Goal: Information Seeking & Learning: Learn about a topic

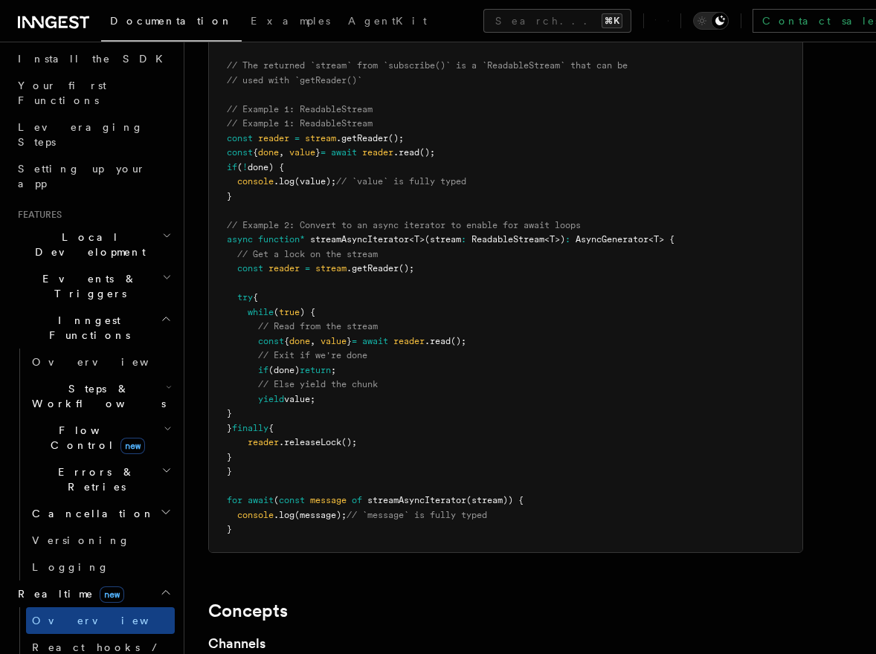
scroll to position [3318, 0]
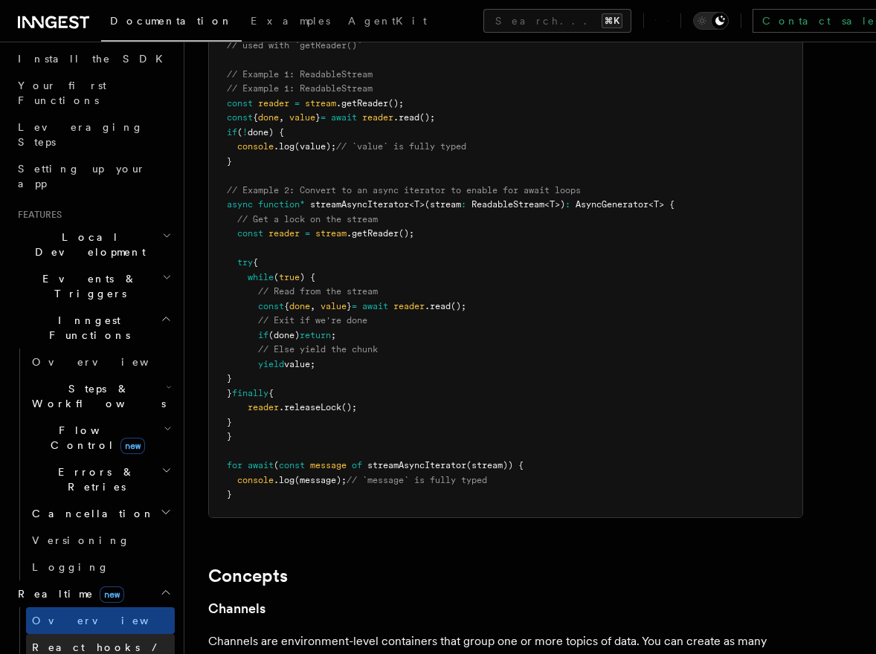
click at [101, 642] on span "React hooks / Next.js" at bounding box center [98, 655] width 132 height 27
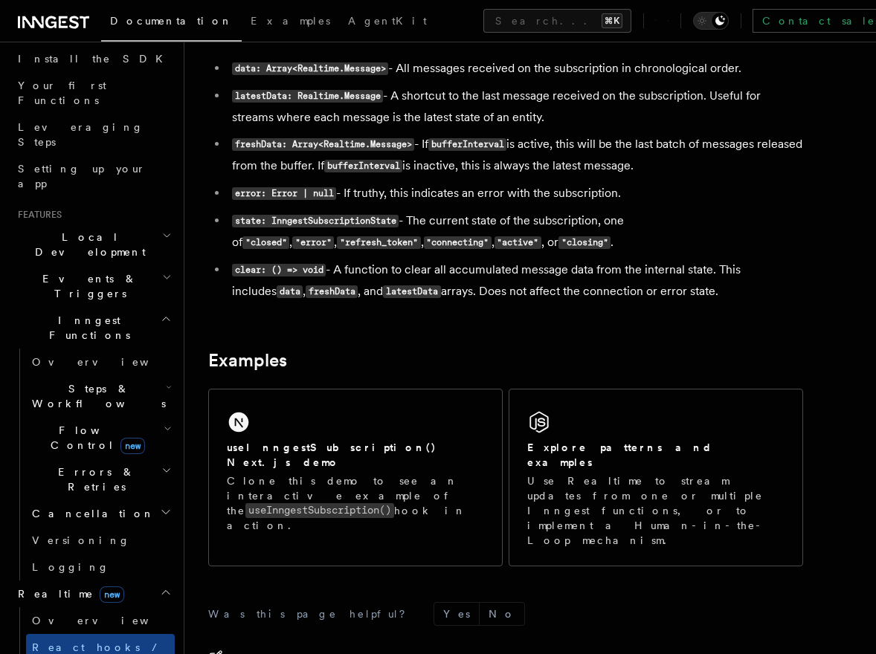
scroll to position [1293, 0]
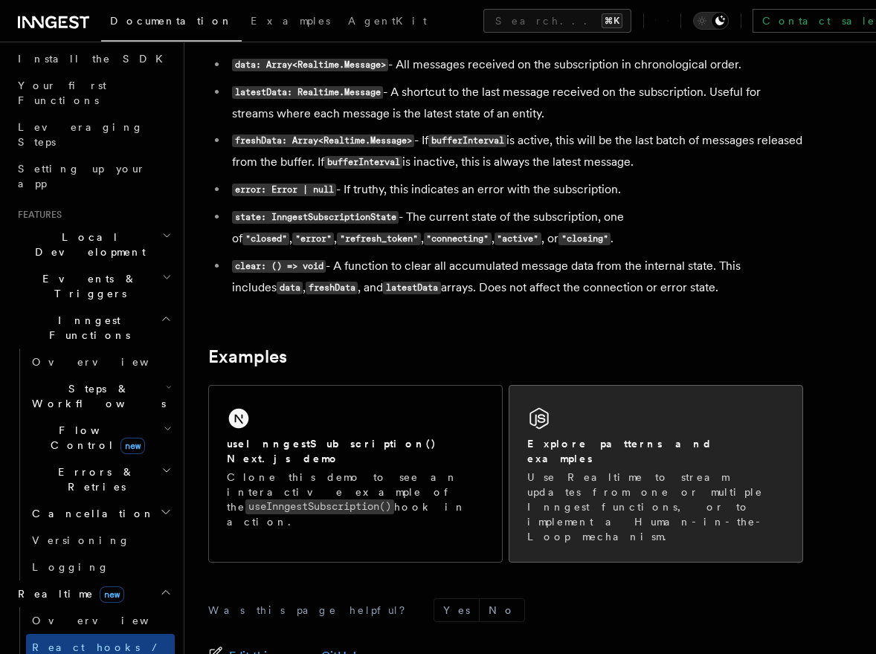
click at [652, 441] on div "Explore patterns and examples Use Realtime to stream updates from one or multip…" at bounding box center [655, 474] width 293 height 176
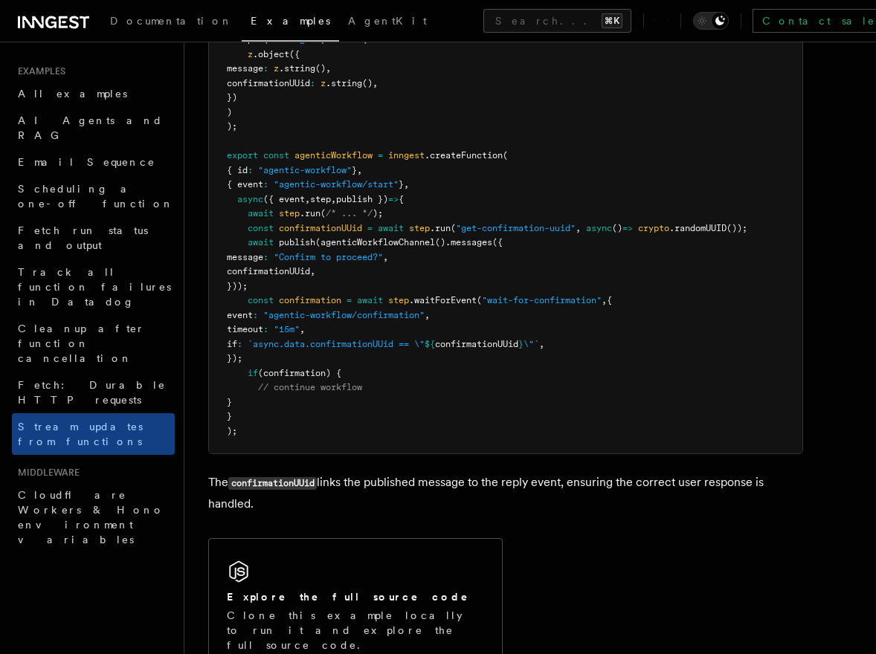
scroll to position [3208, 0]
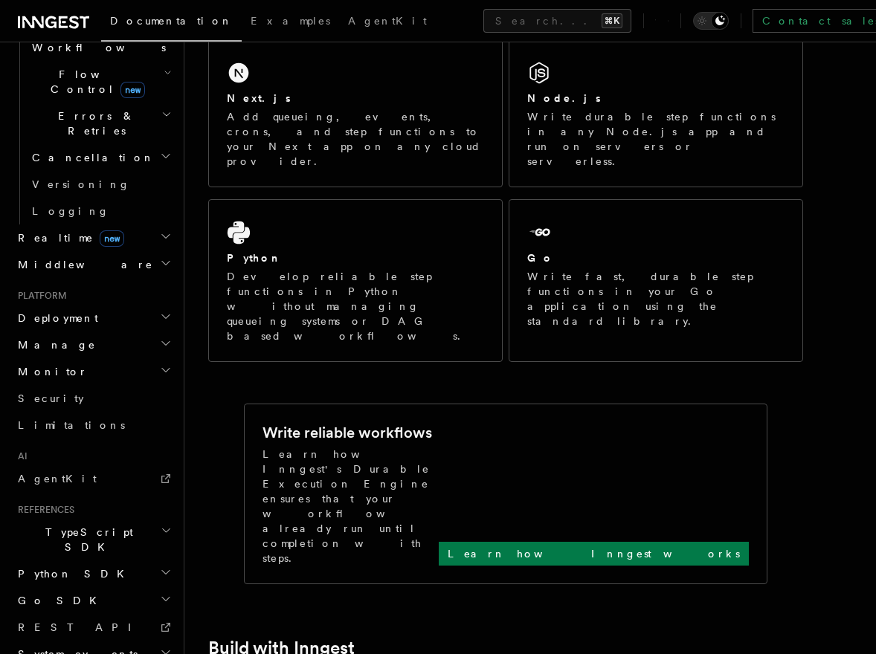
scroll to position [534, 0]
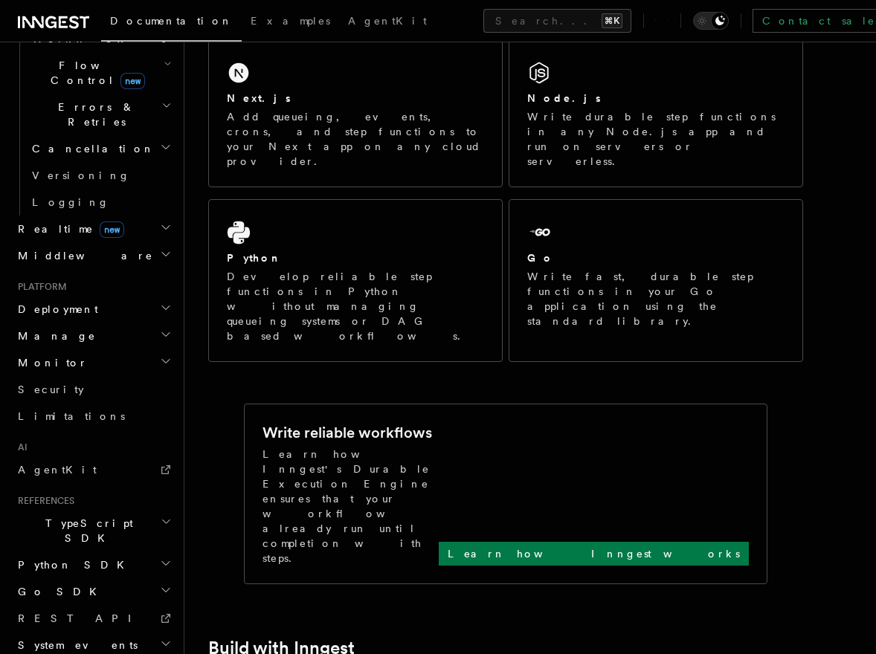
click at [165, 638] on icon "button" at bounding box center [166, 644] width 12 height 12
click at [166, 642] on icon "button" at bounding box center [165, 644] width 7 height 4
click at [64, 605] on link "REST API" at bounding box center [93, 618] width 163 height 27
